Goal: Transaction & Acquisition: Obtain resource

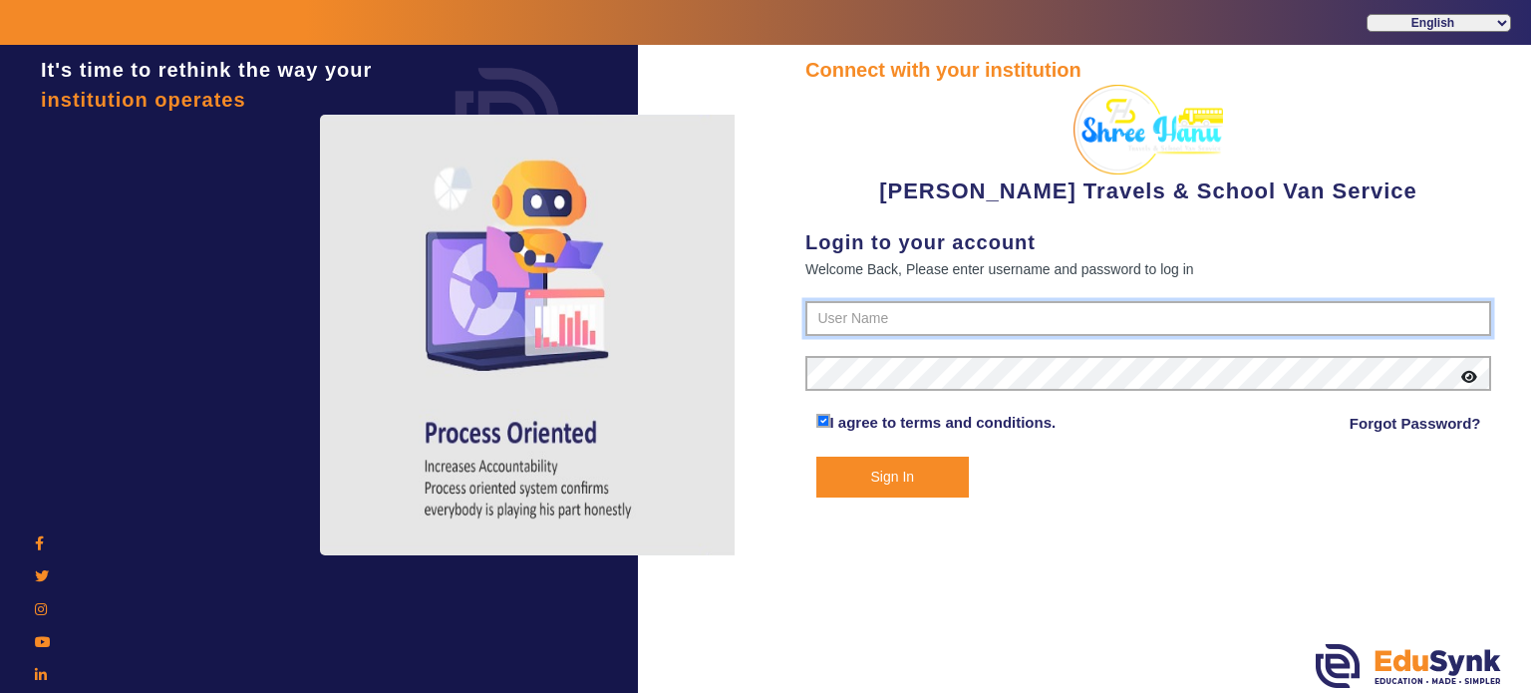
click at [852, 314] on input "text" at bounding box center [1149, 319] width 686 height 36
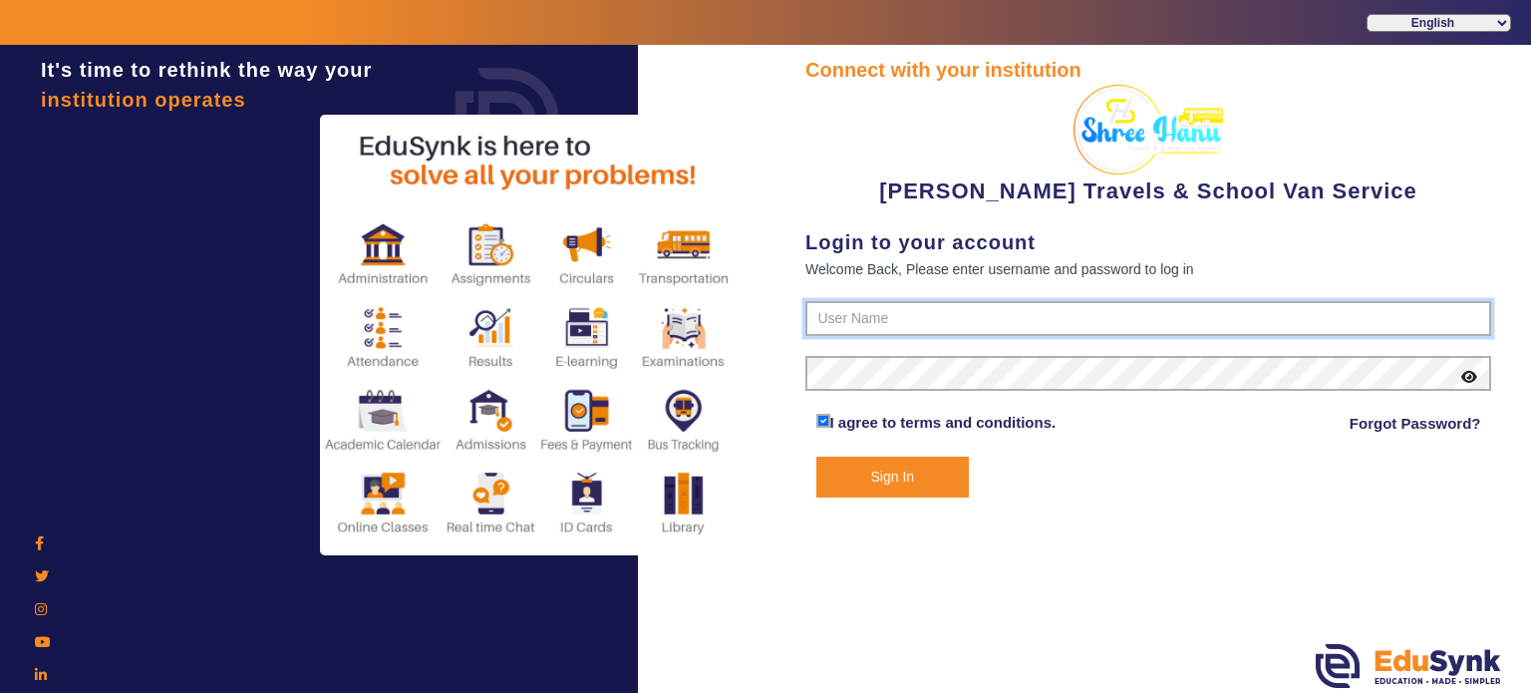
type input "9713429926"
click at [817, 457] on button "Sign In" at bounding box center [894, 477] width 154 height 41
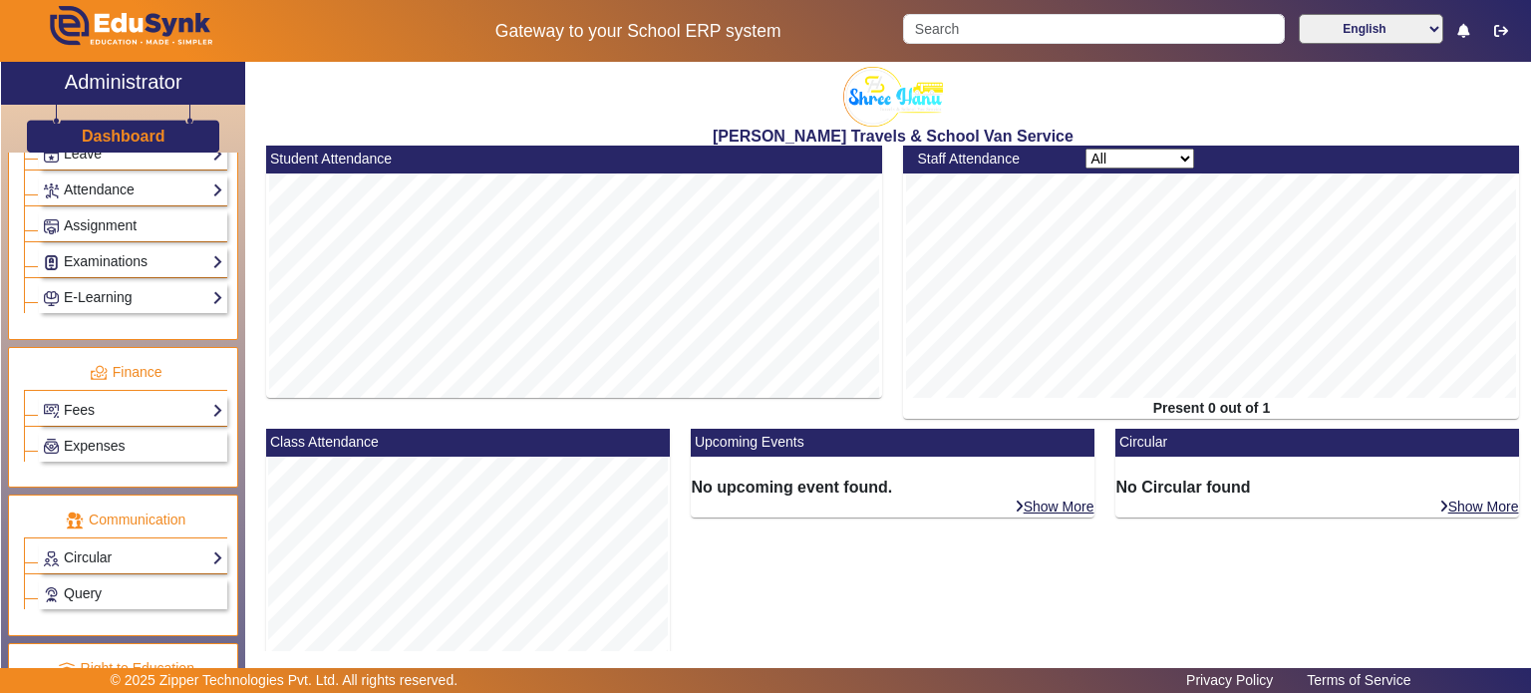
scroll to position [861, 0]
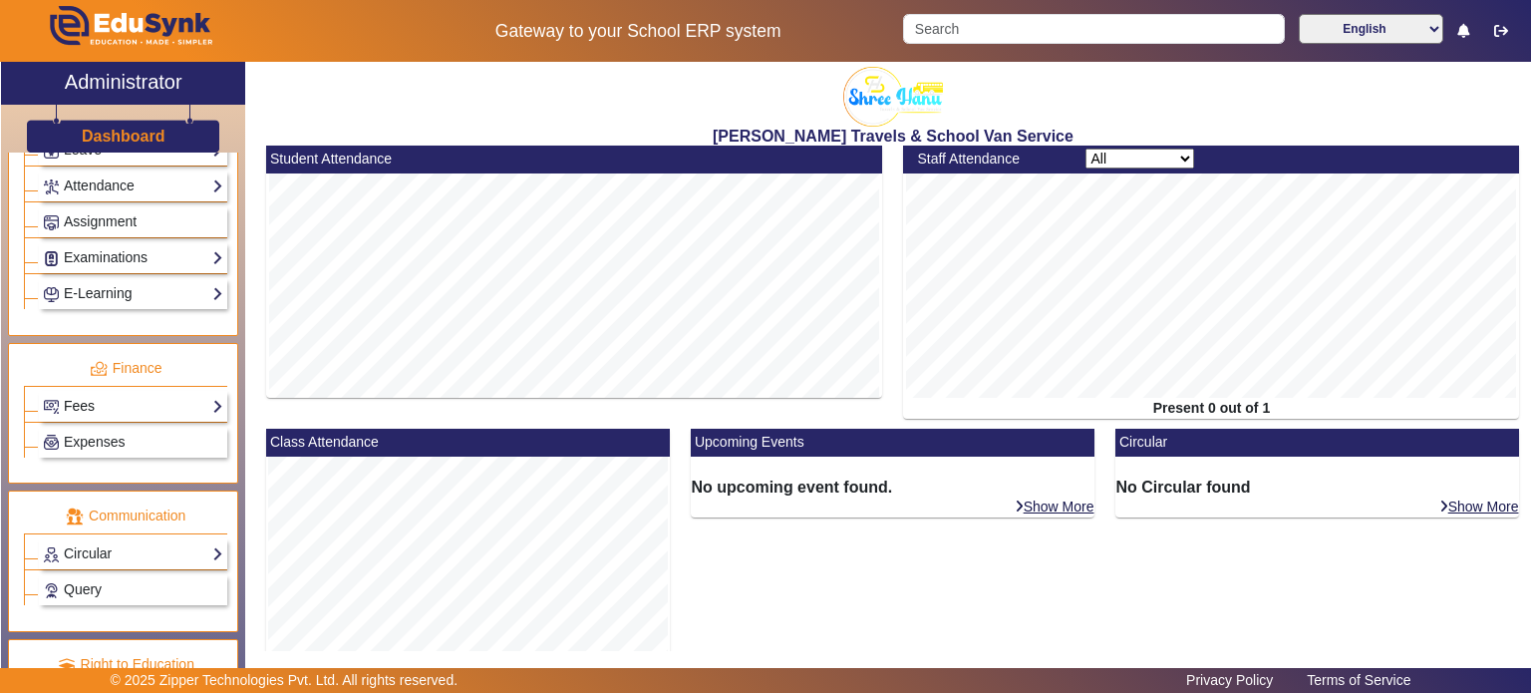
click at [132, 395] on link "Fees" at bounding box center [133, 406] width 180 height 23
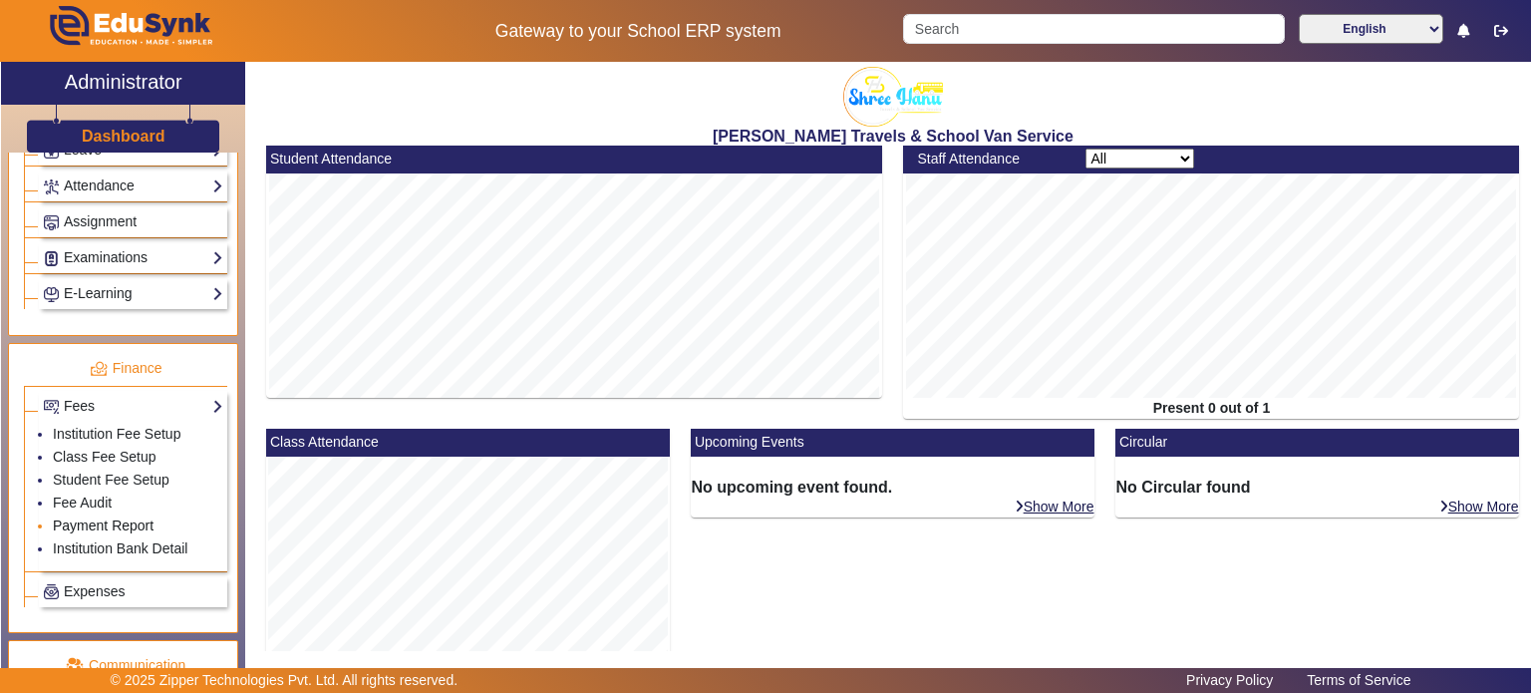
click at [119, 517] on link "Payment Report" at bounding box center [103, 525] width 101 height 16
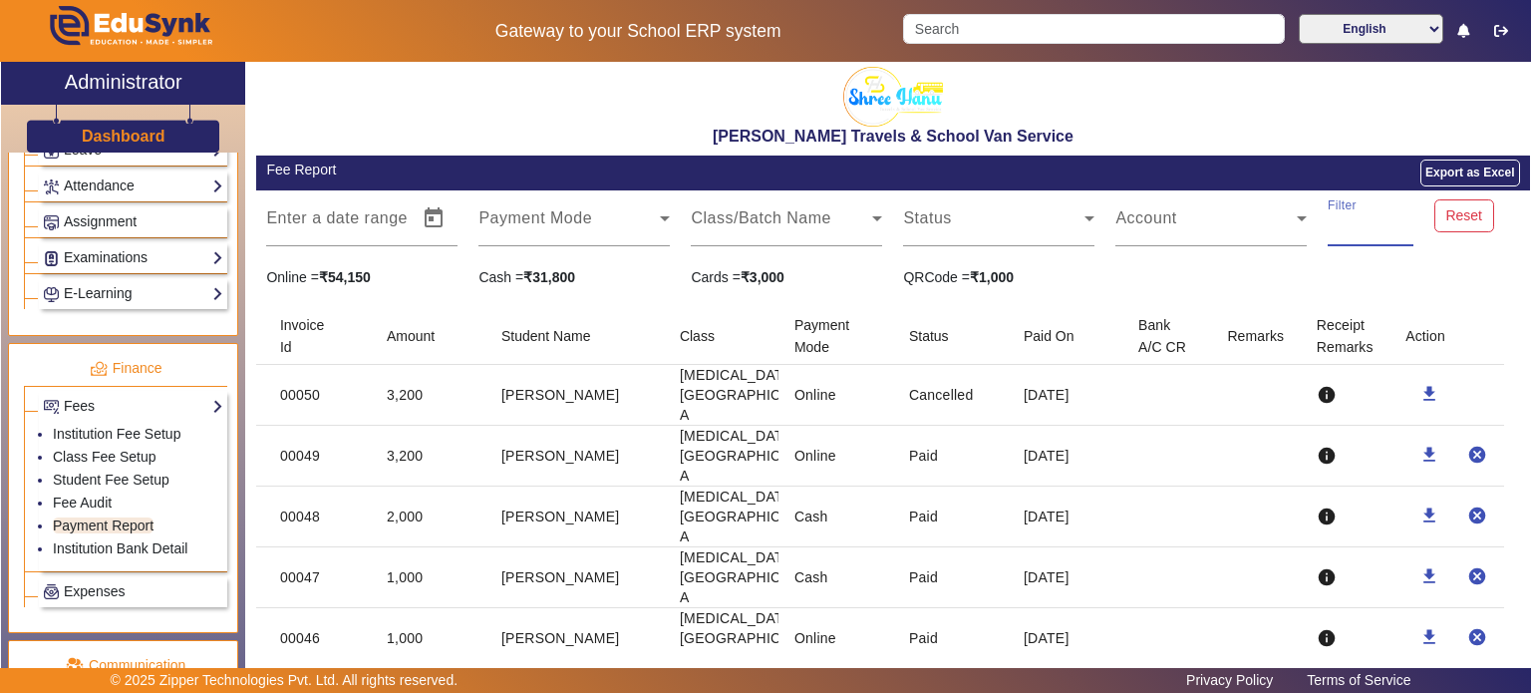
click at [1364, 218] on input "Filter" at bounding box center [1371, 226] width 86 height 24
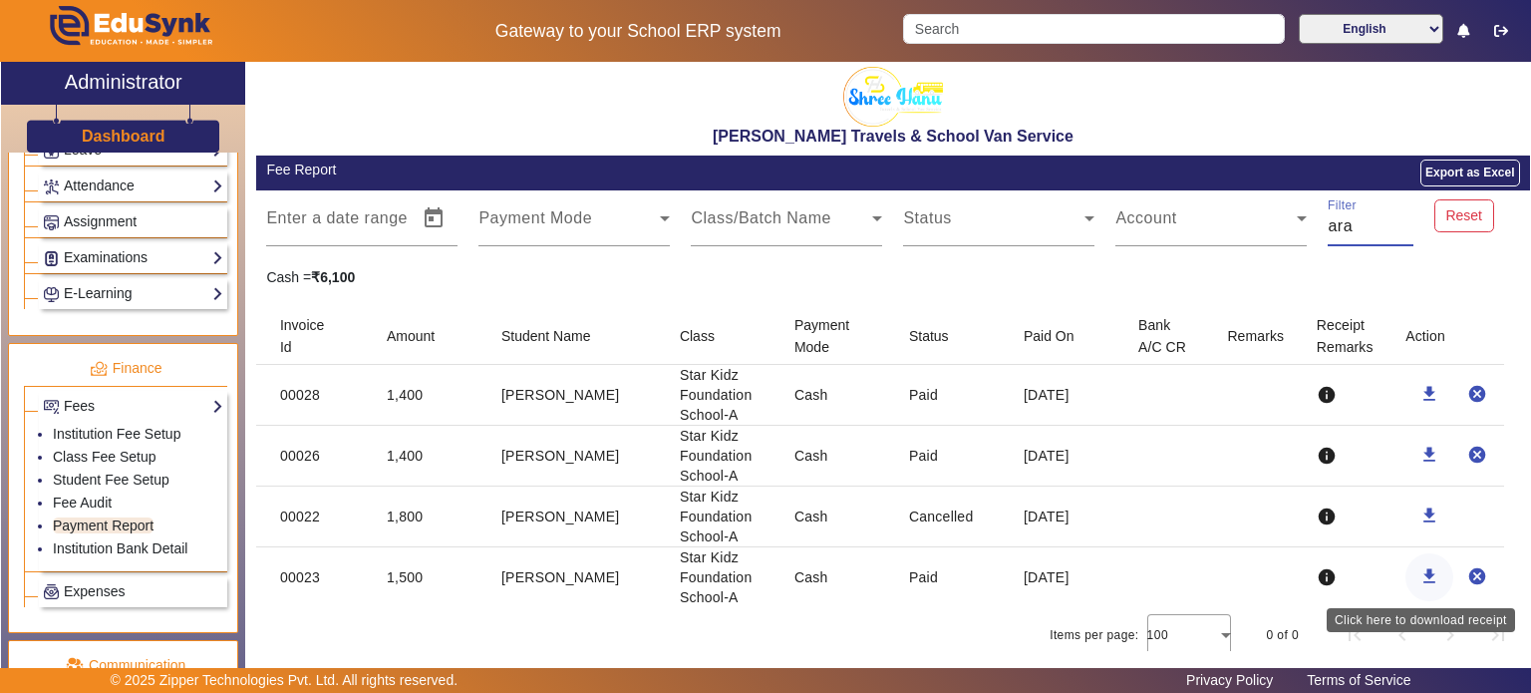
type input "ara"
click at [1426, 568] on mat-icon "download" at bounding box center [1430, 576] width 20 height 20
click at [1342, 223] on input "ara" at bounding box center [1371, 226] width 86 height 24
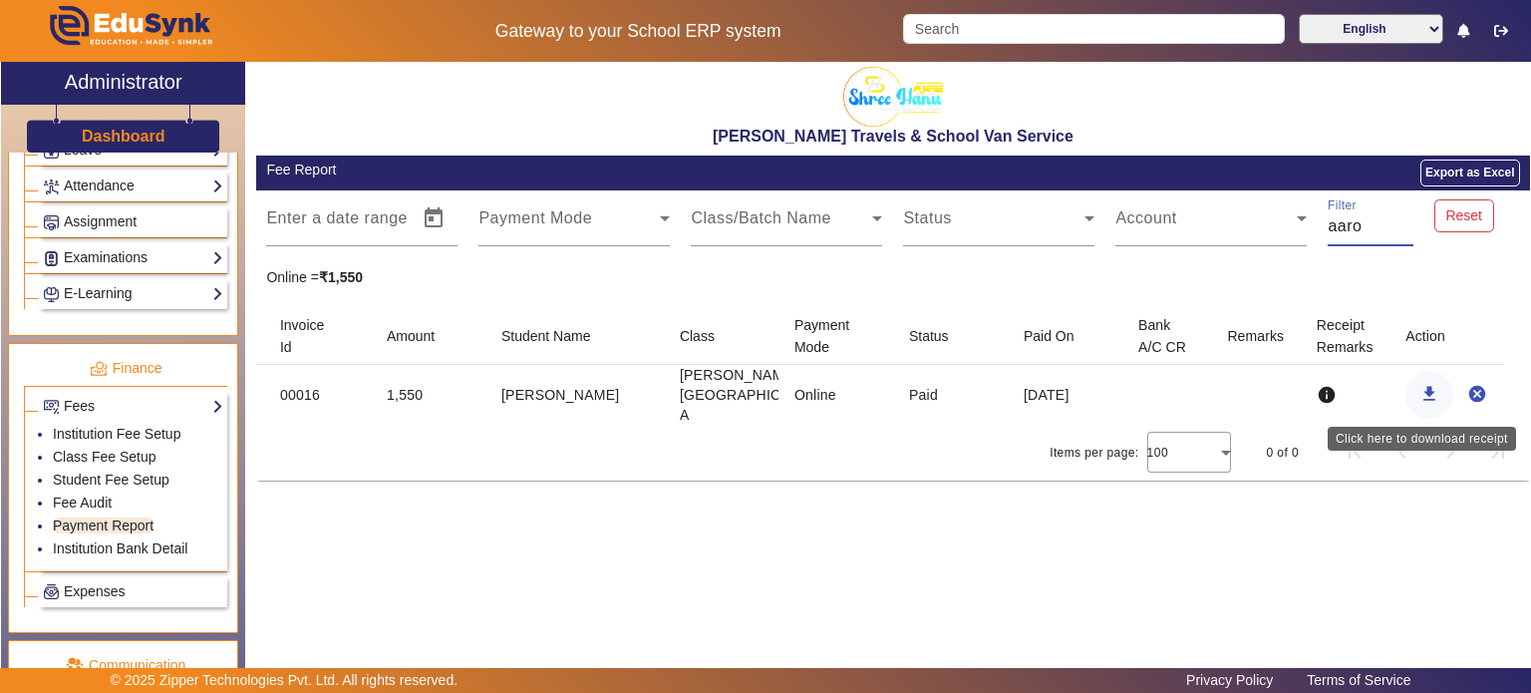
type input "aaro"
click at [1424, 386] on mat-icon "download" at bounding box center [1430, 394] width 20 height 20
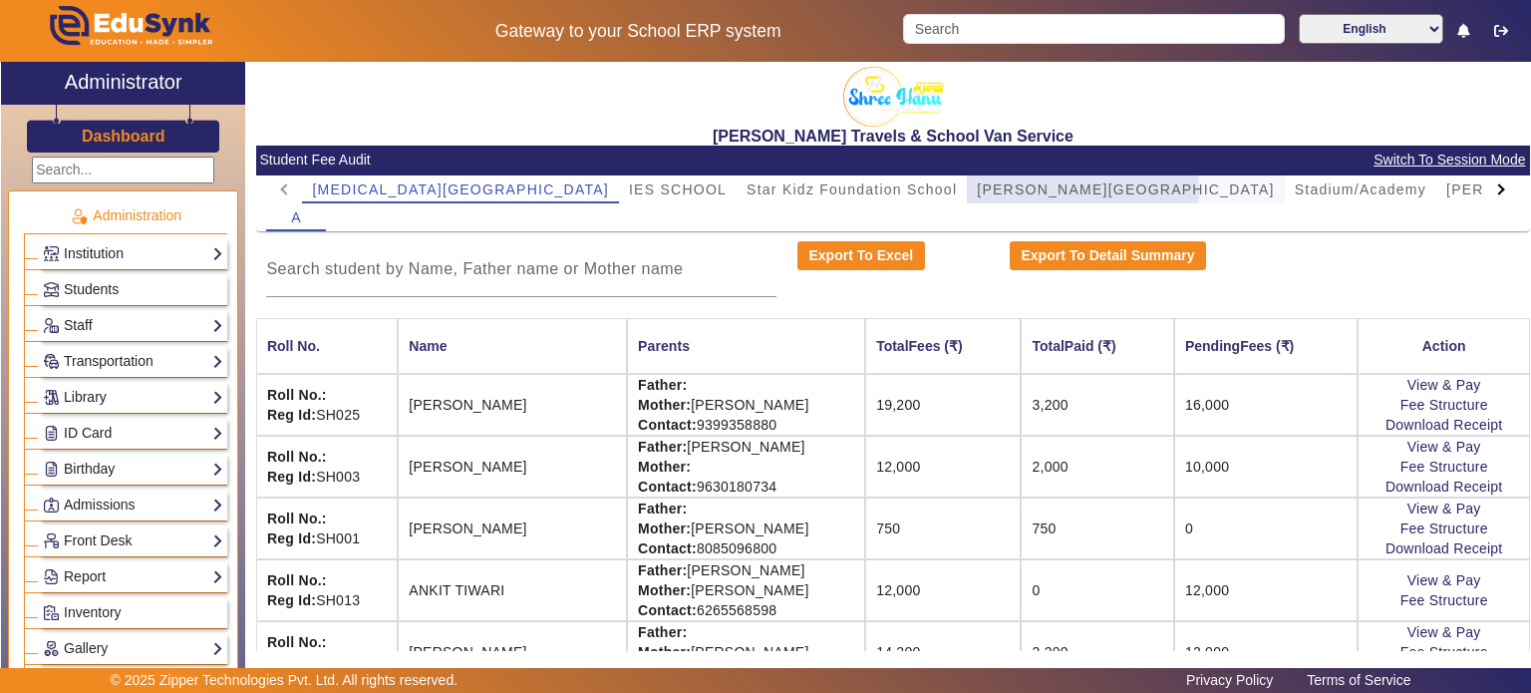
click at [977, 190] on span "[PERSON_NAME][GEOGRAPHIC_DATA]" at bounding box center [1125, 189] width 297 height 14
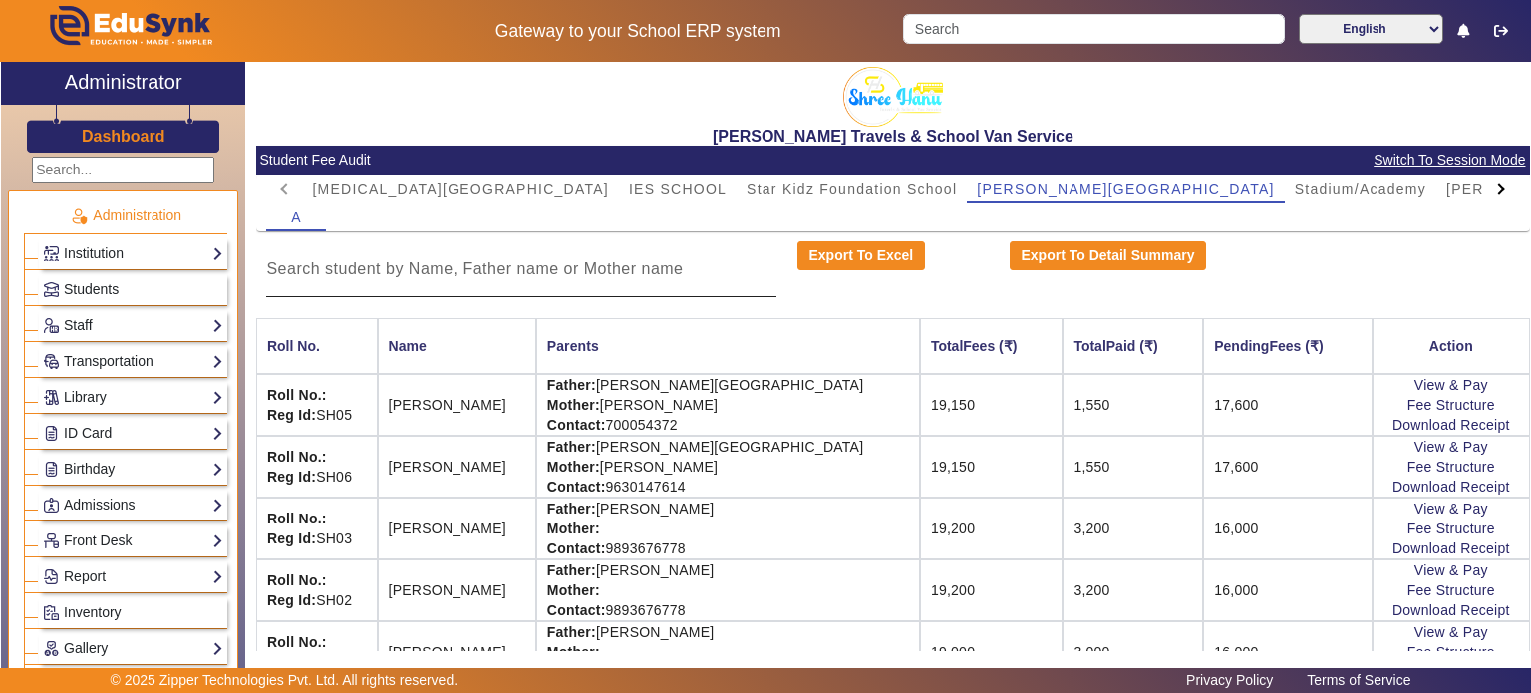
click at [512, 285] on div at bounding box center [521, 269] width 510 height 56
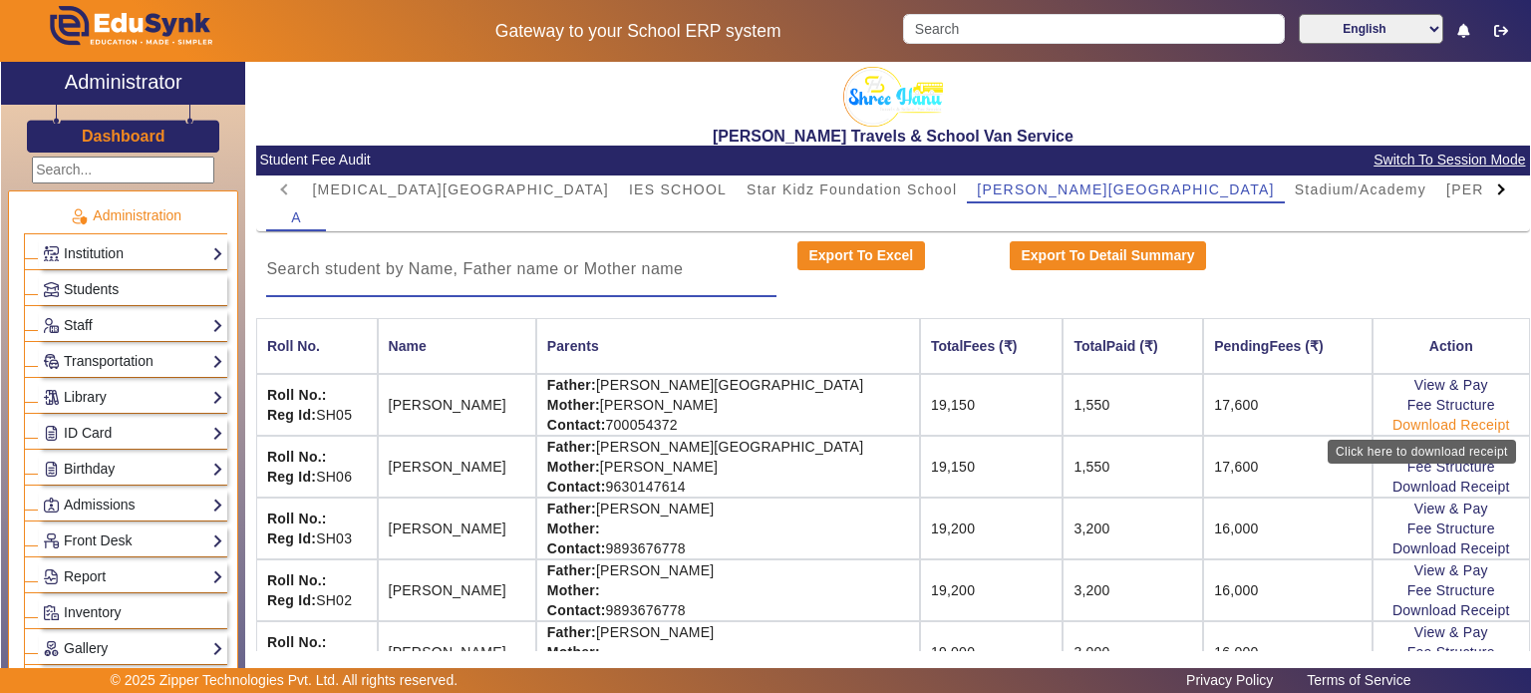
click at [1440, 423] on link "Download Receipt" at bounding box center [1452, 425] width 118 height 16
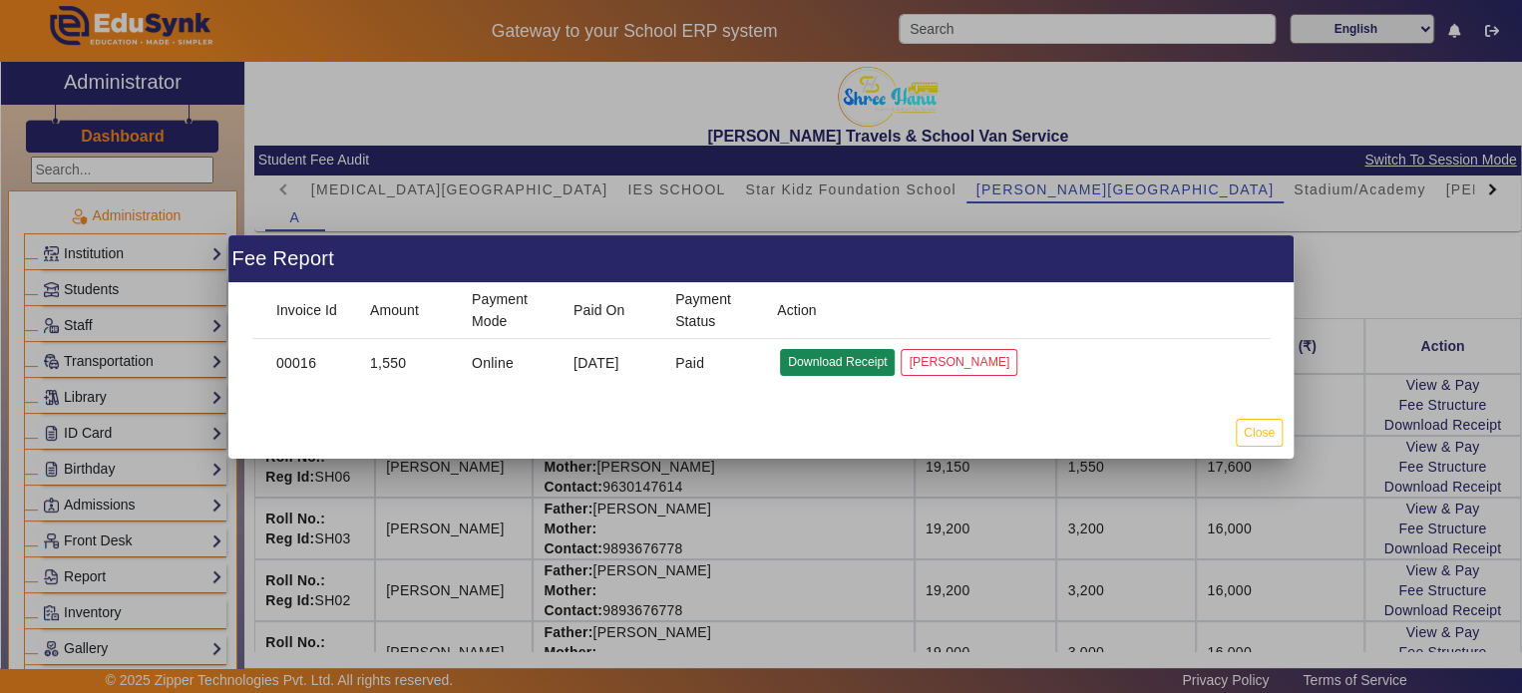
click at [816, 370] on button "Download Receipt" at bounding box center [837, 362] width 115 height 27
click at [871, 369] on button "Download Receipt" at bounding box center [837, 362] width 115 height 27
